Goal: Transaction & Acquisition: Purchase product/service

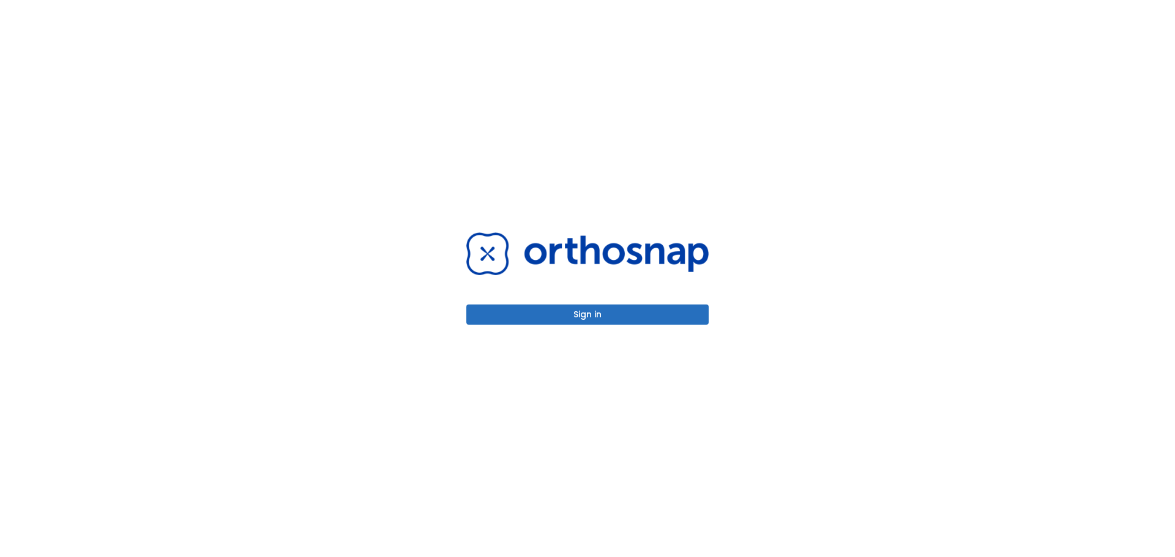
click at [594, 321] on button "Sign in" at bounding box center [587, 315] width 242 height 20
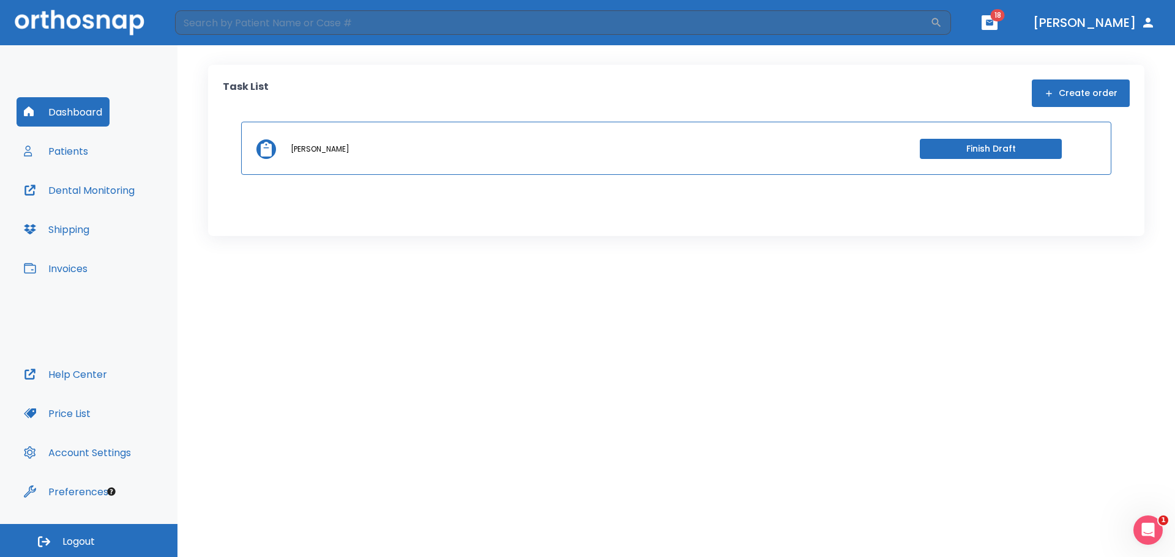
click at [63, 273] on button "Invoices" at bounding box center [56, 268] width 78 height 29
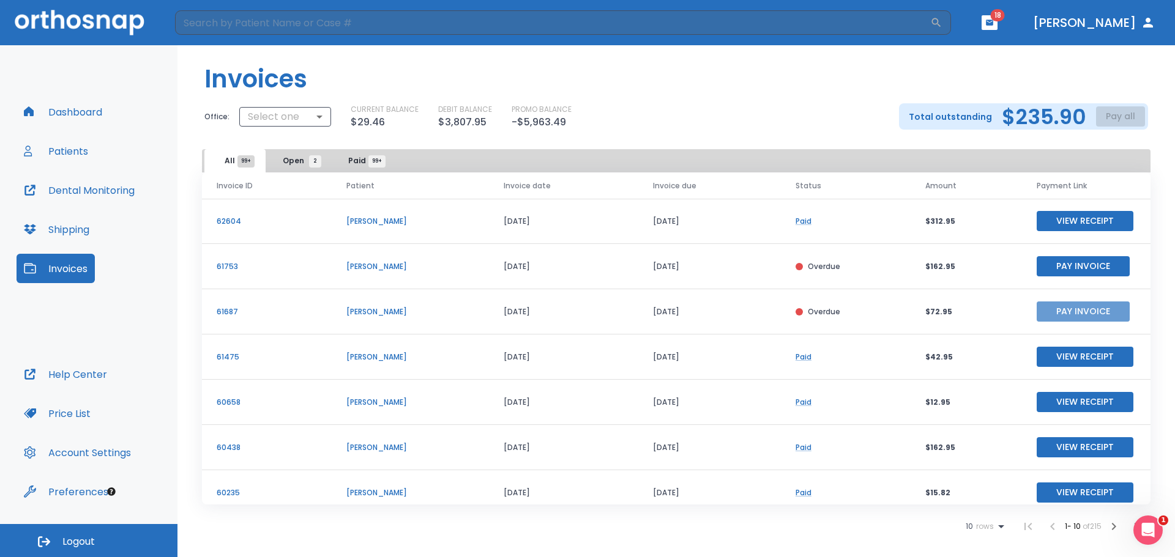
click at [1069, 313] on button "Pay Invoice" at bounding box center [1083, 312] width 93 height 20
click at [1095, 268] on button "Pay Invoice" at bounding box center [1083, 266] width 93 height 20
